Goal: Check status: Check status

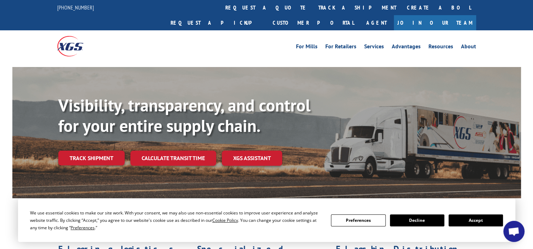
click at [461, 220] on button "Accept" at bounding box center [476, 221] width 54 height 12
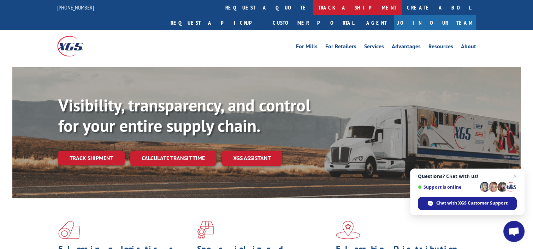
click at [313, 10] on link "track a shipment" at bounding box center [357, 7] width 89 height 15
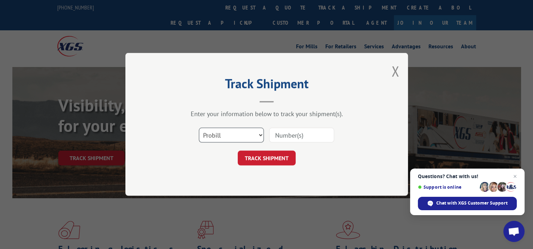
click at [259, 135] on select "Select category... Probill BOL PO" at bounding box center [231, 135] width 65 height 15
click at [284, 137] on input at bounding box center [301, 135] width 65 height 15
paste input "17603756"
type input "17603756"
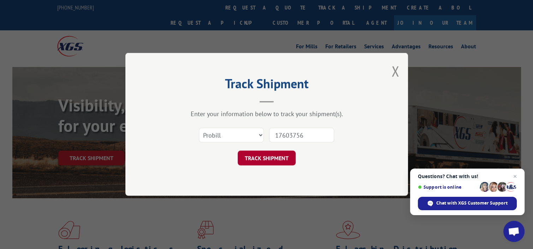
click at [258, 161] on button "TRACK SHIPMENT" at bounding box center [267, 158] width 58 height 15
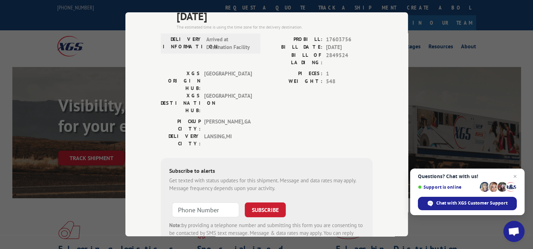
scroll to position [71, 0]
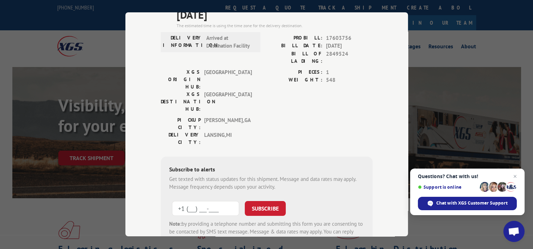
click at [186, 201] on input "+1 (___) ___-____" at bounding box center [205, 208] width 67 height 15
type input "[PHONE_NUMBER]"
click at [266, 201] on button "SUBSCRIBE" at bounding box center [265, 208] width 41 height 15
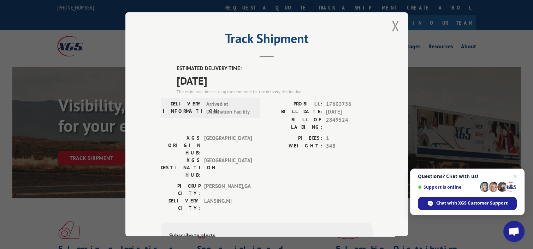
scroll to position [0, 0]
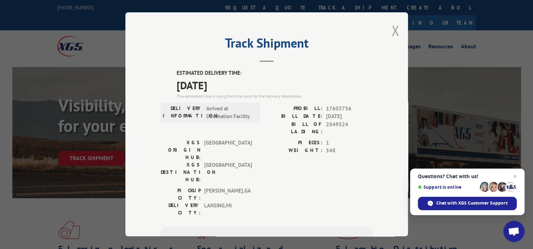
click at [395, 31] on button "Close modal" at bounding box center [395, 30] width 8 height 19
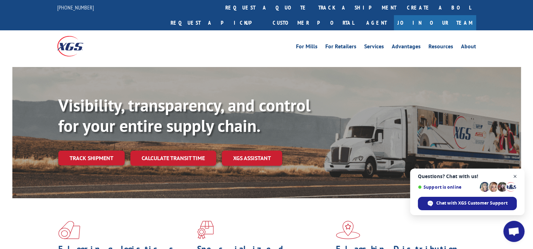
click at [516, 176] on span "Close chat" at bounding box center [515, 176] width 9 height 9
